Goal: Find specific page/section: Find specific page/section

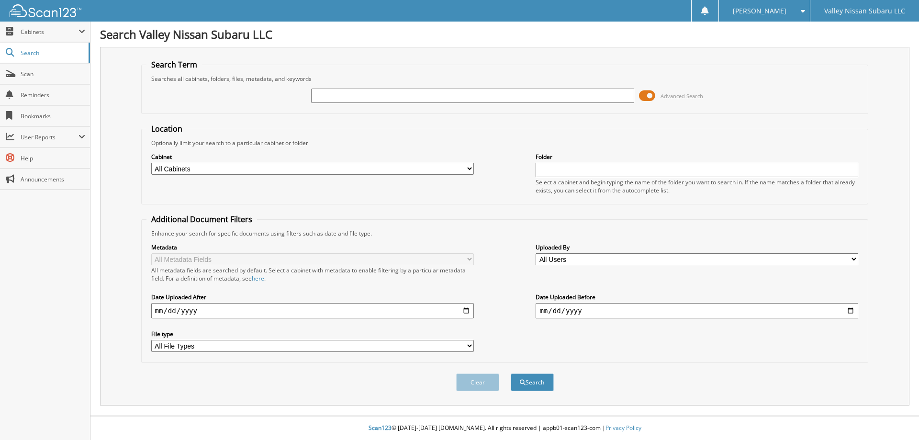
click at [247, 166] on select "All Cabinets 8300 BANK DEPOSITS CAR DEALS FI PRODUCT CANCELLATION FI PRODUCTS -…" at bounding box center [312, 169] width 323 height 12
click at [451, 94] on input "text" at bounding box center [472, 96] width 323 height 14
type input "SH415886"
click at [511, 373] on button "Search" at bounding box center [532, 382] width 43 height 18
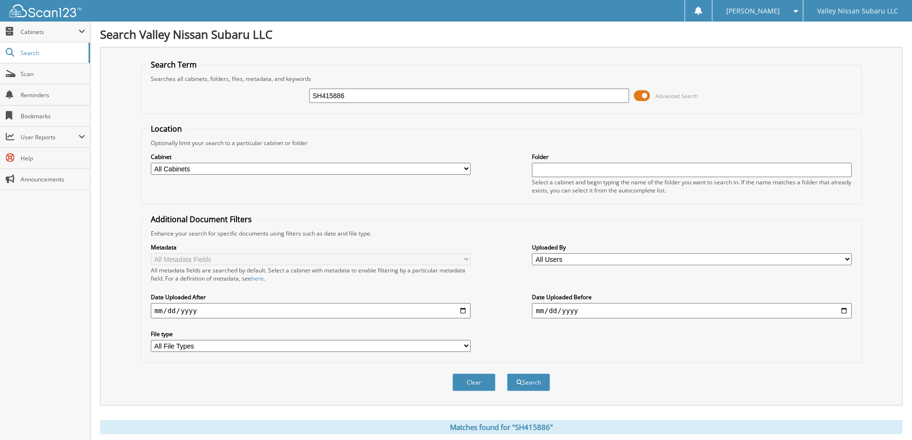
click at [353, 93] on input "SH415886" at bounding box center [469, 96] width 320 height 14
type input "S"
type input "D"
type input "SH423075"
click at [507, 373] on button "Search" at bounding box center [528, 382] width 43 height 18
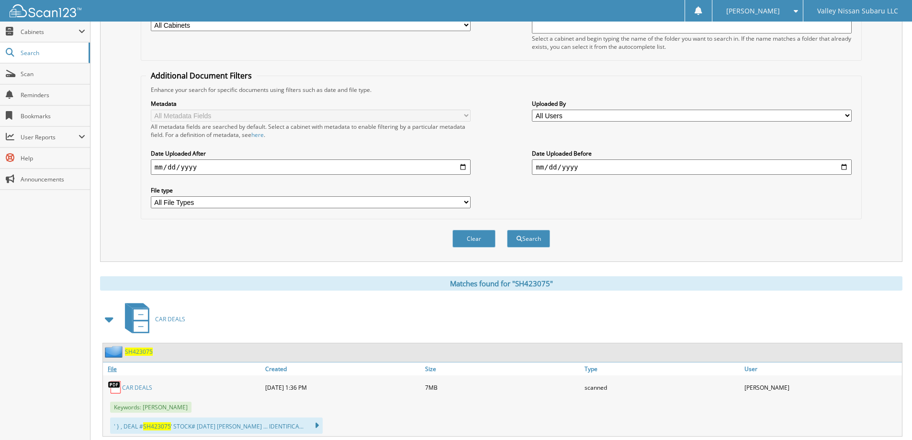
scroll to position [192, 0]
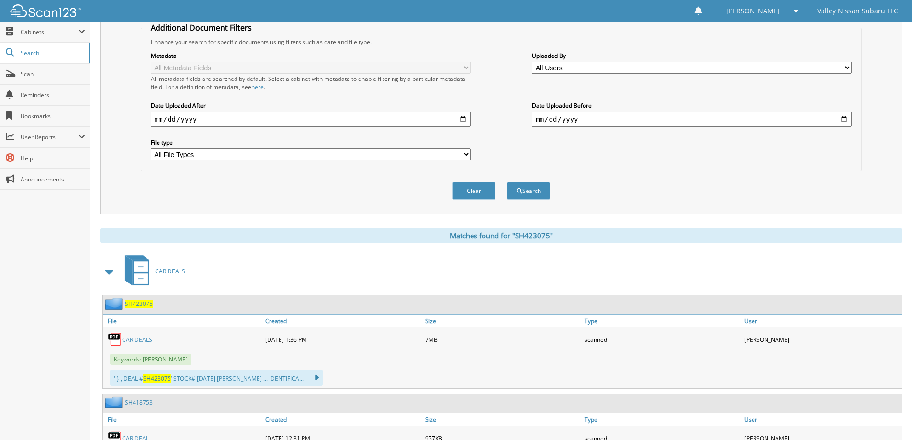
click at [132, 341] on link "CAR DEALS" at bounding box center [137, 340] width 30 height 8
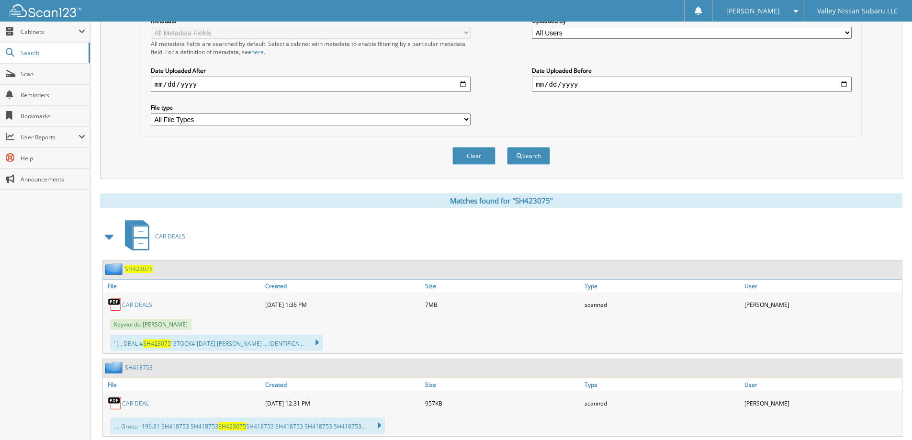
scroll to position [252, 0]
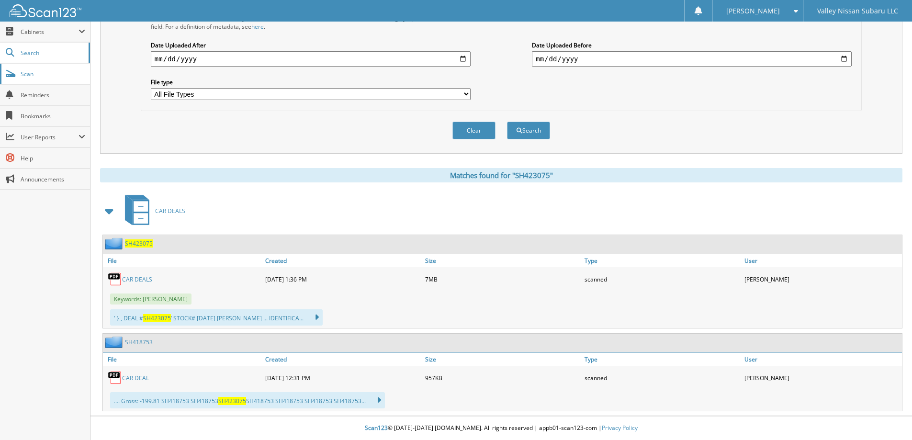
click at [28, 73] on span "Scan" at bounding box center [53, 74] width 65 height 8
